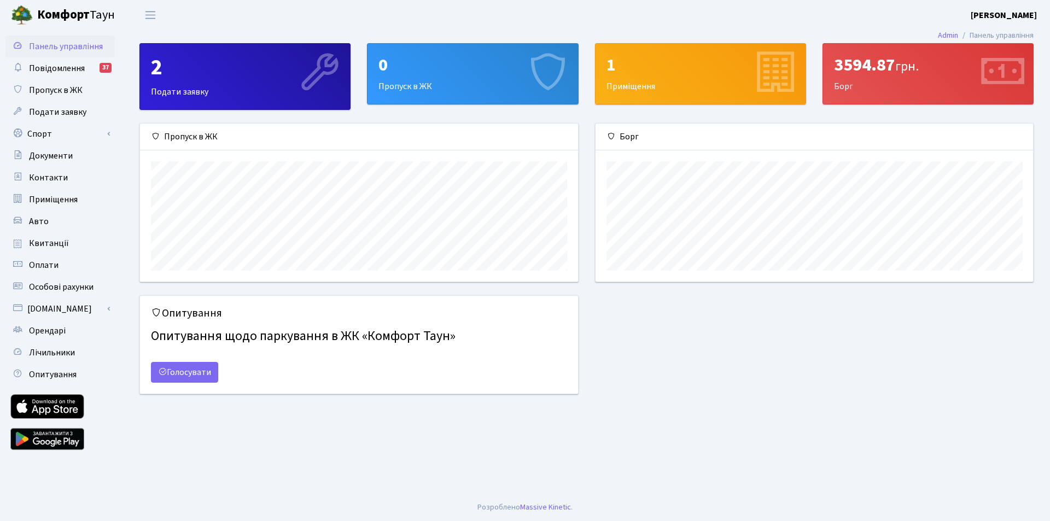
scroll to position [158, 438]
click at [40, 132] on link "Спорт" at bounding box center [59, 134] width 109 height 22
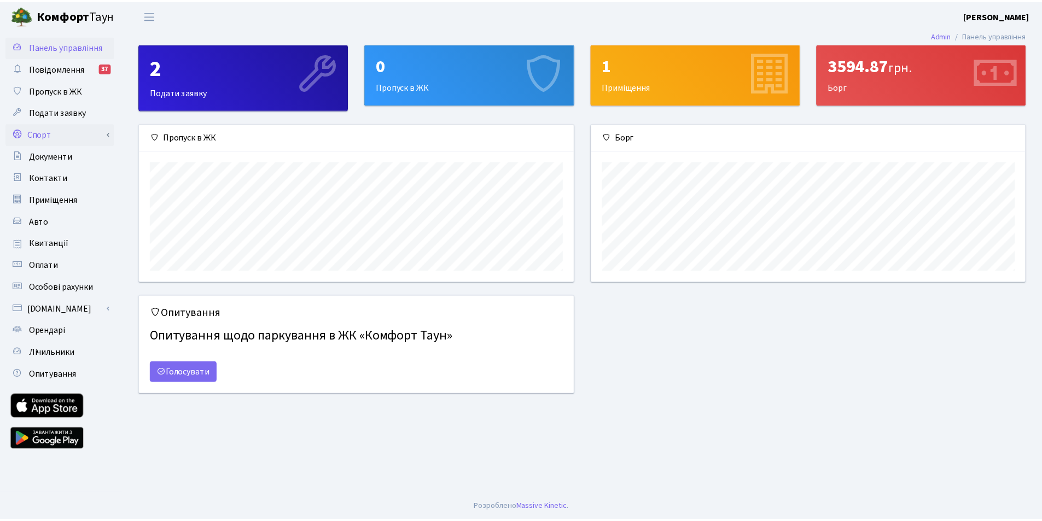
scroll to position [546965, 546685]
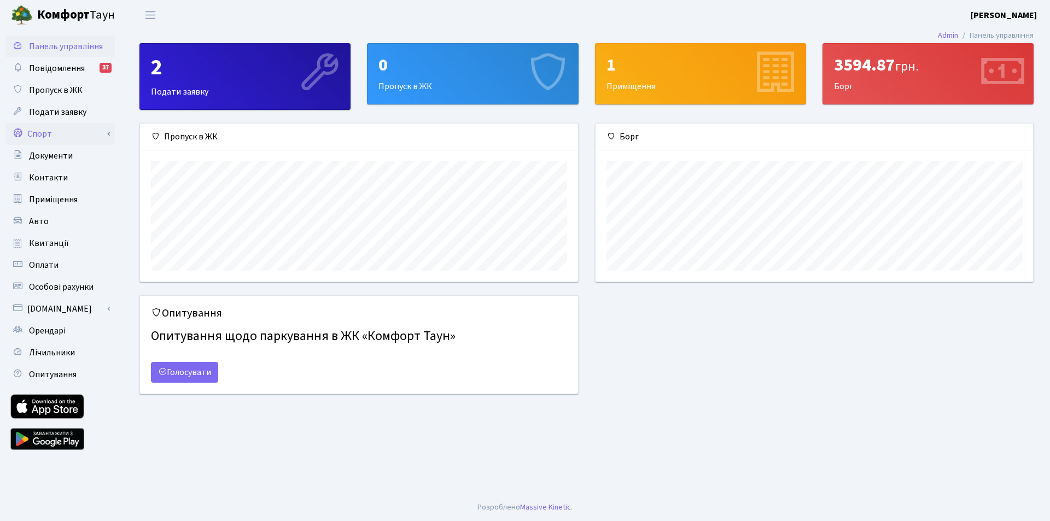
click at [39, 135] on link "Спорт" at bounding box center [59, 134] width 109 height 22
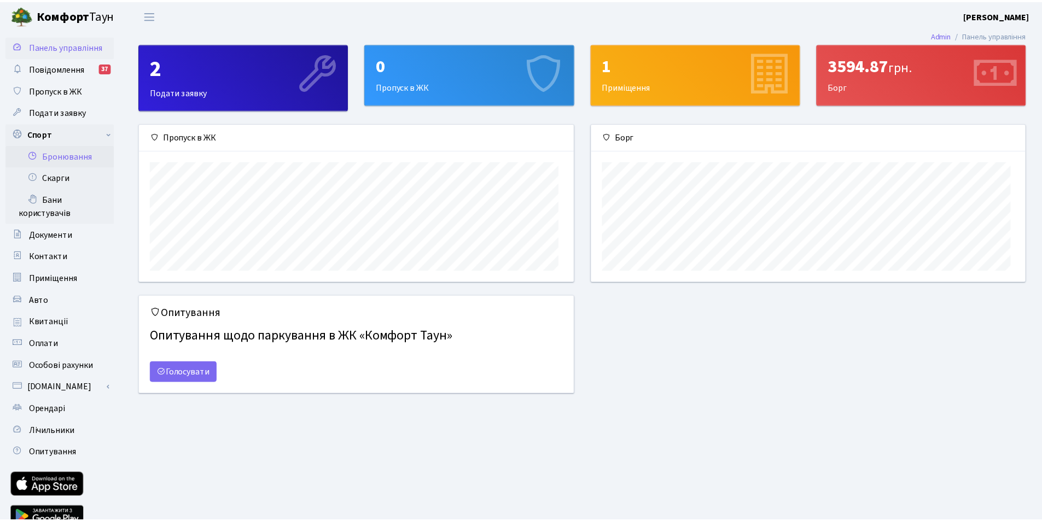
scroll to position [546965, 546689]
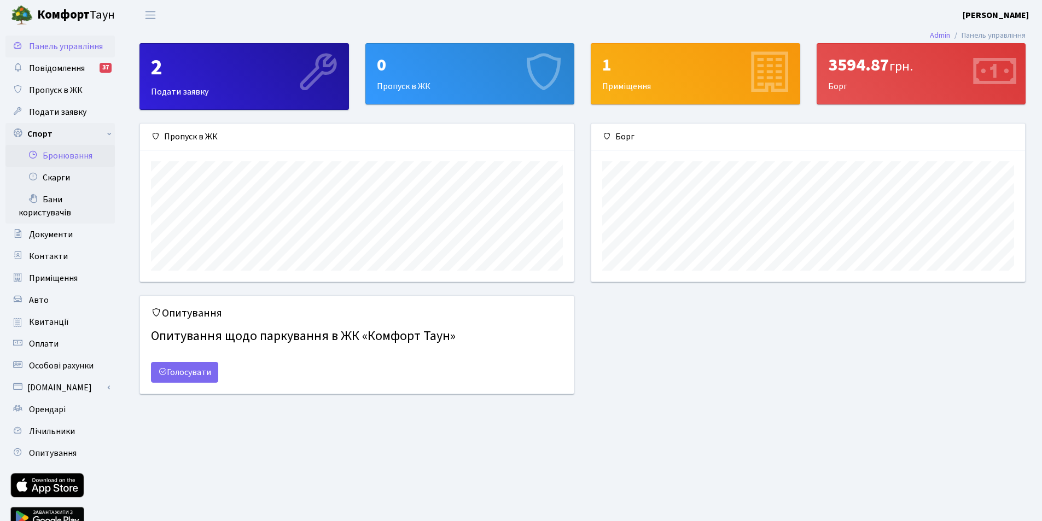
click at [56, 152] on link "Бронювання" at bounding box center [59, 156] width 109 height 22
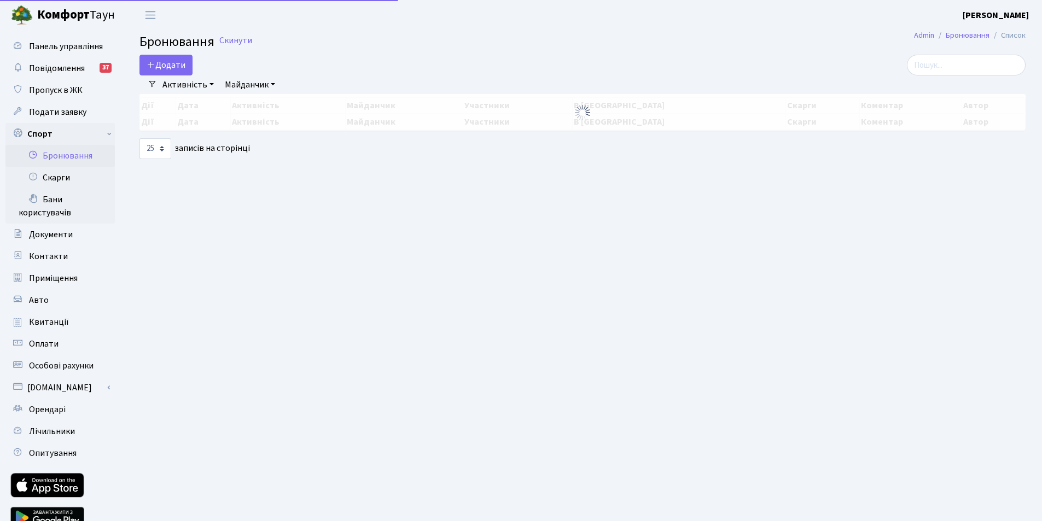
select select "25"
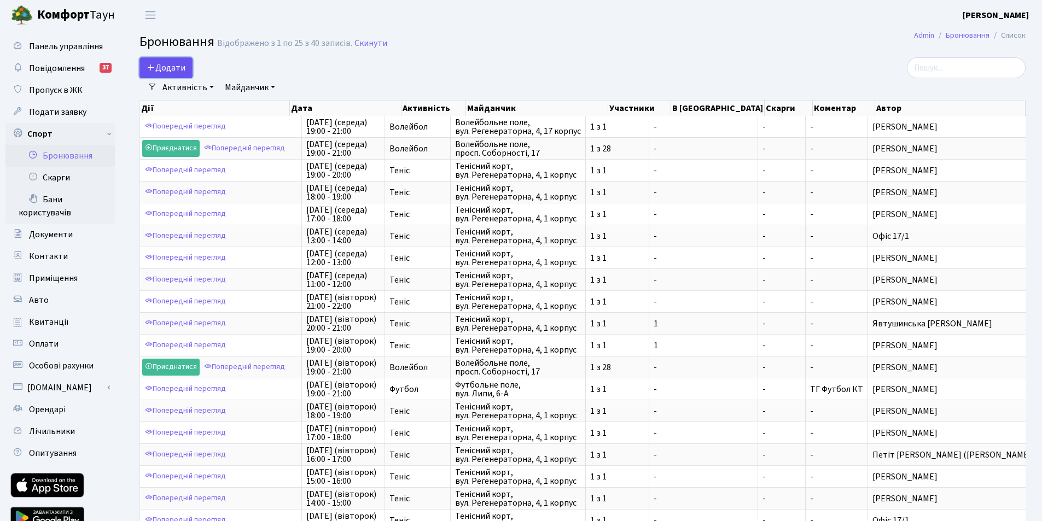
click at [177, 67] on button "Додати" at bounding box center [166, 67] width 53 height 21
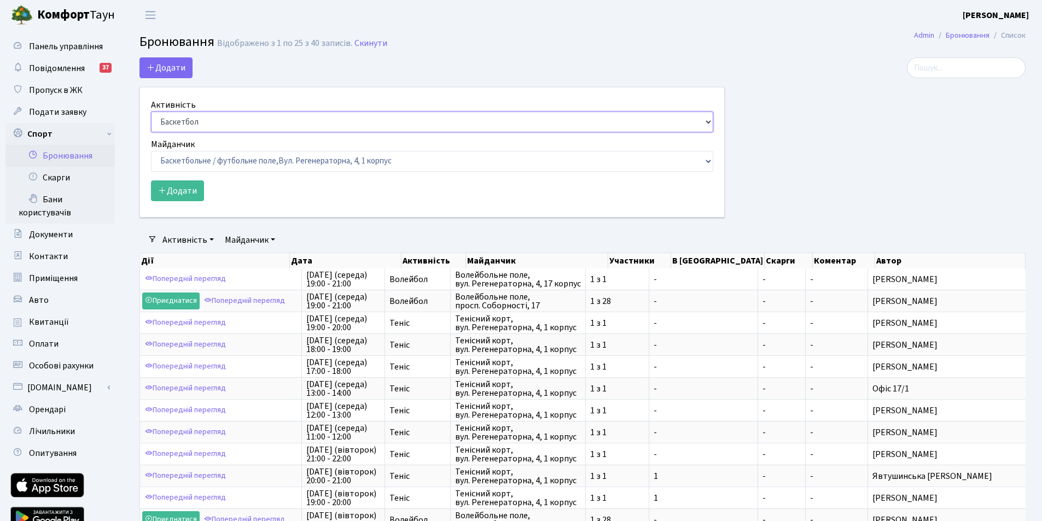
click at [199, 128] on select "Баскетбол Волейбол Йога Катання на роликах Настільний теніс Теніс Футбол Фітнес" at bounding box center [432, 122] width 562 height 21
select select "1"
click at [151, 112] on select "Баскетбол Волейбол Йога Катання на роликах Настільний теніс Теніс Футбол Фітнес" at bounding box center [432, 122] width 562 height 21
click at [177, 160] on select "Баскетбольне / футбольне поле, Вул. Регенераторна, 4, 1 корпус Баскетбольне пол…" at bounding box center [432, 161] width 562 height 21
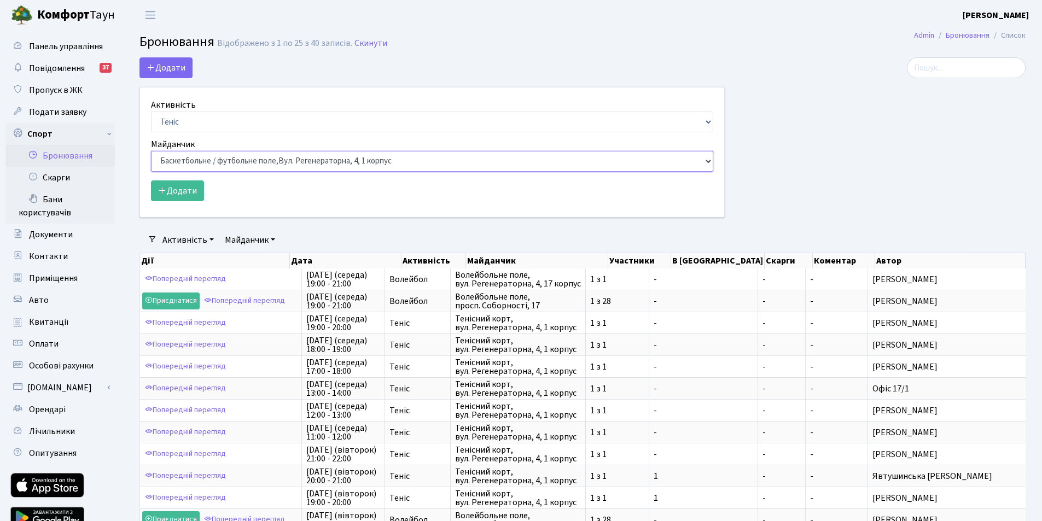
click at [185, 158] on select "Баскетбольне / футбольне поле, Вул. Регенераторна, 4, 1 корпус Баскетбольне пол…" at bounding box center [432, 161] width 562 height 21
select select "1"
click at [151, 151] on select "Баскетбольне / футбольне поле, Вул. Регенераторна, 4, 1 корпус Баскетбольне пол…" at bounding box center [432, 161] width 562 height 21
click at [177, 189] on button "Додати" at bounding box center [177, 191] width 53 height 21
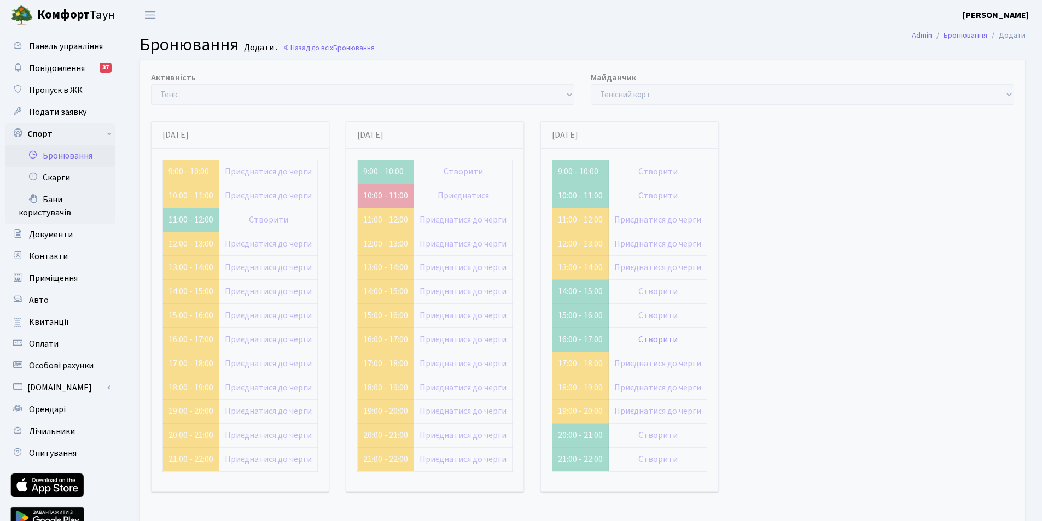
click at [657, 337] on link "Створити" at bounding box center [657, 340] width 39 height 12
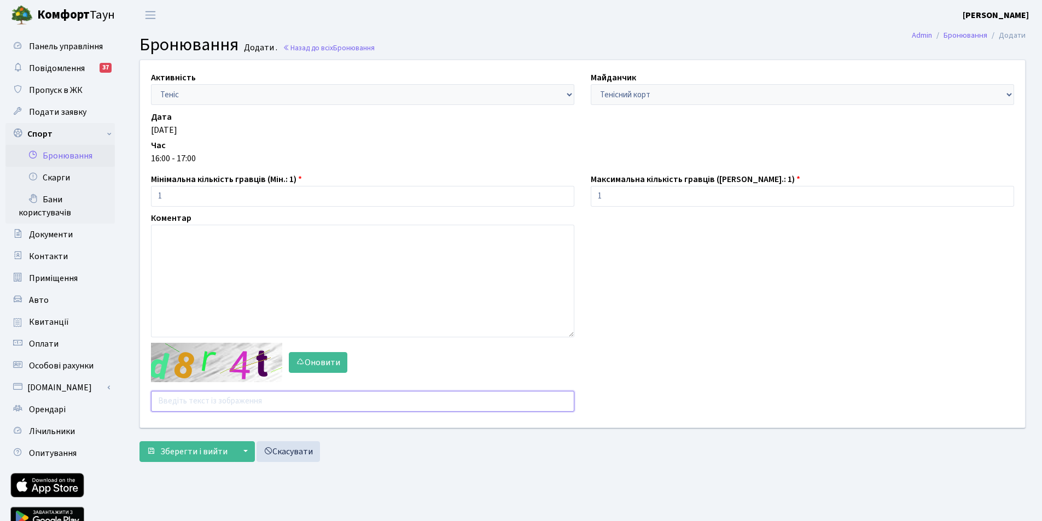
click at [185, 401] on input "text" at bounding box center [362, 401] width 423 height 21
type input "utzph"
click at [189, 457] on span "Зберегти і вийти" at bounding box center [193, 452] width 67 height 12
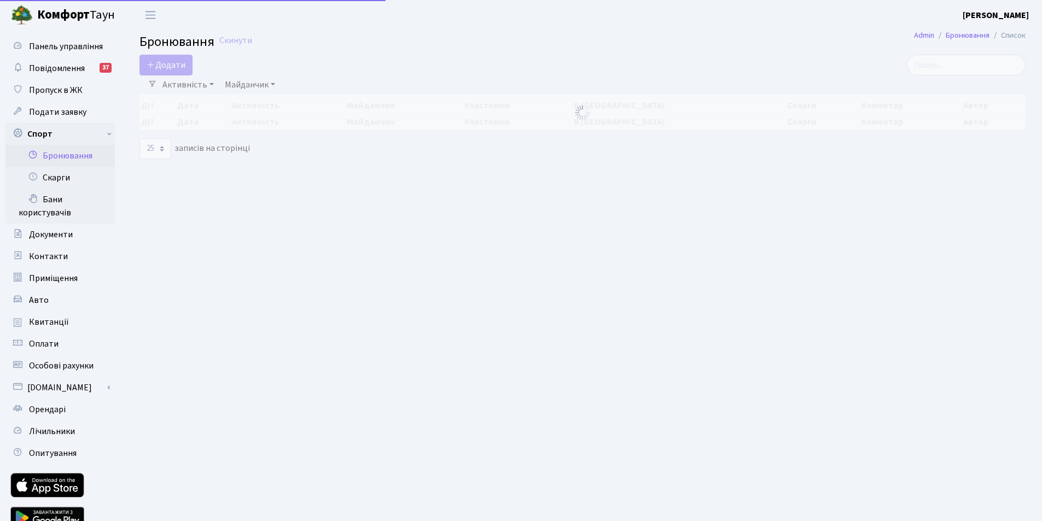
select select "25"
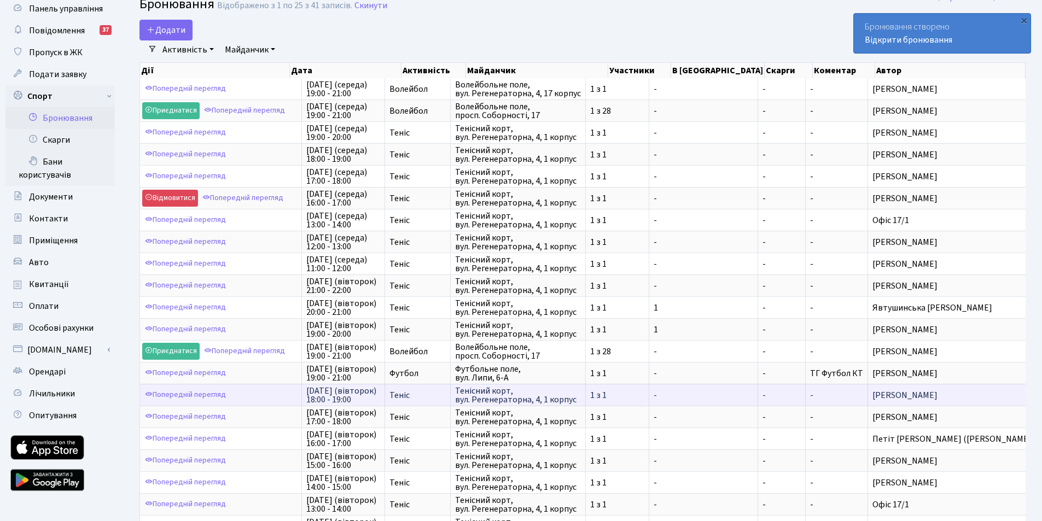
scroll to position [216, 0]
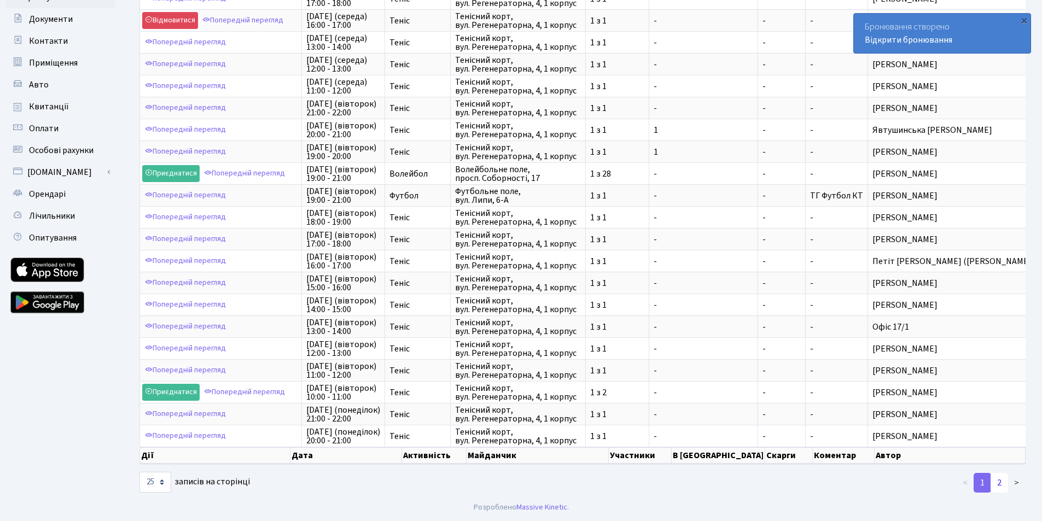
click at [1000, 481] on link "2" at bounding box center [1000, 483] width 18 height 20
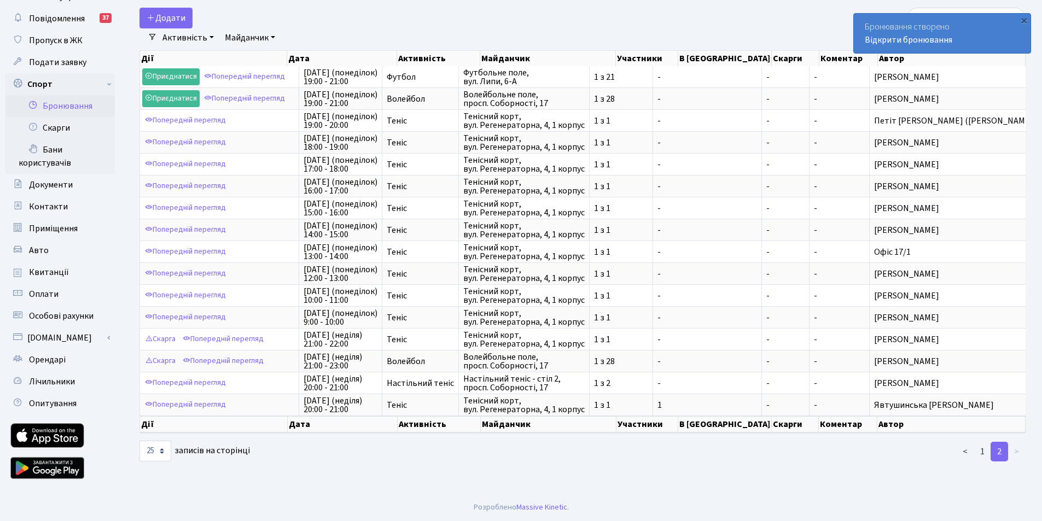
scroll to position [50, 0]
click at [983, 452] on link "1" at bounding box center [983, 452] width 18 height 20
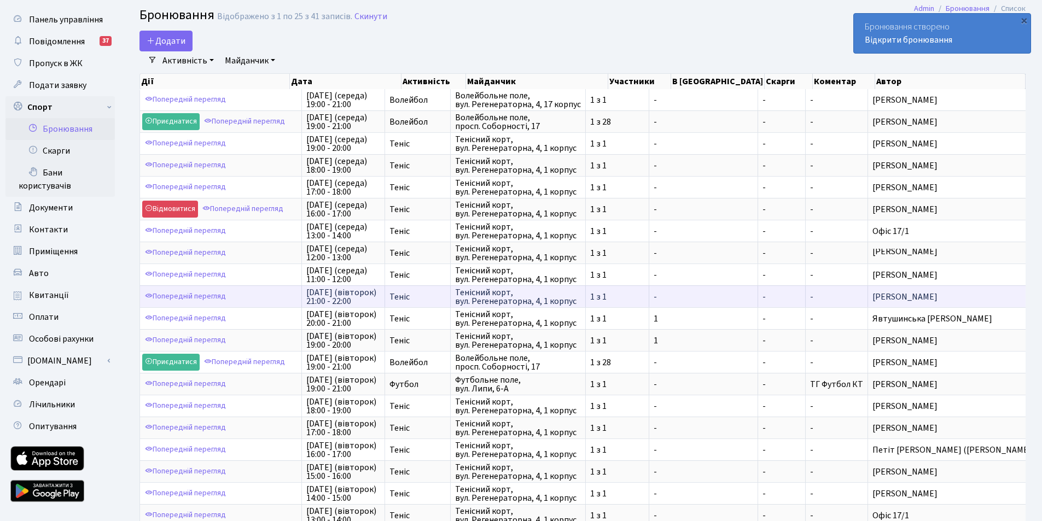
scroll to position [0, 0]
